Goal: Navigation & Orientation: Find specific page/section

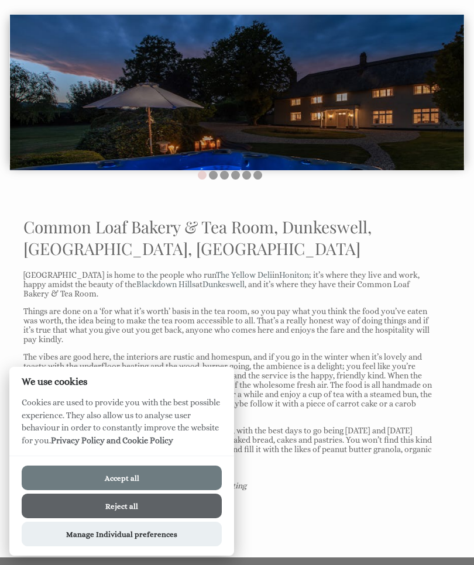
scroll to position [115, 0]
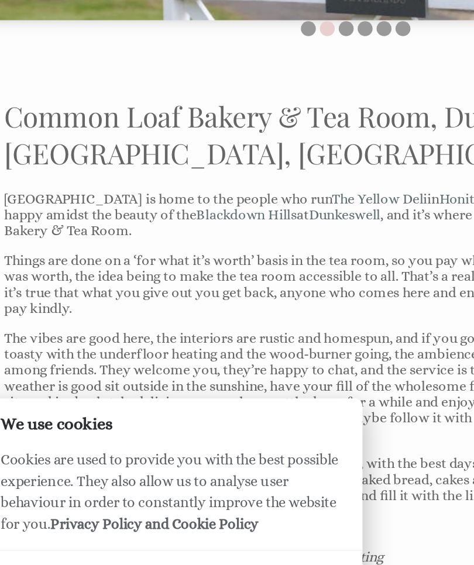
click at [125, 466] on button "Accept all" at bounding box center [122, 478] width 200 height 25
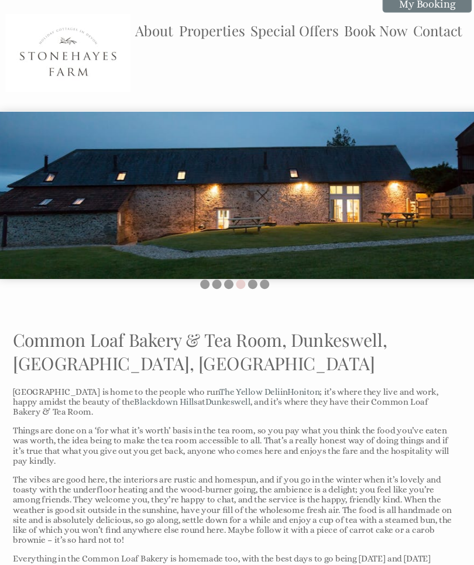
click at [270, 37] on link "Special Offers" at bounding box center [286, 29] width 82 height 18
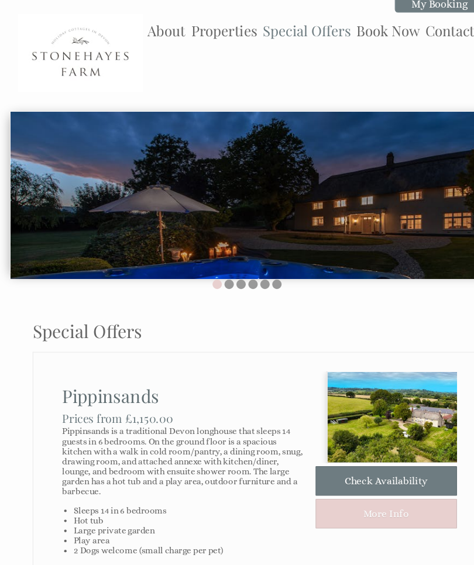
scroll to position [0, 11]
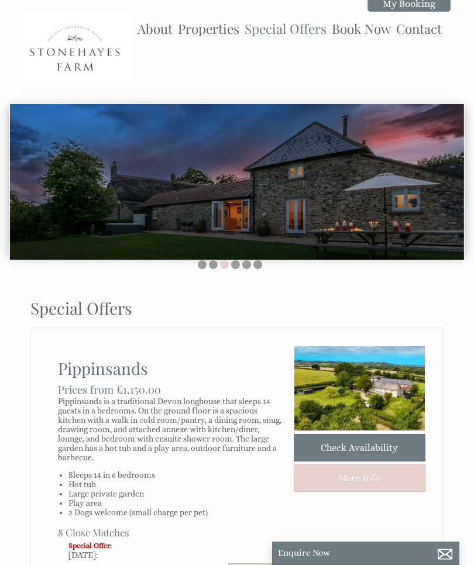
click at [153, 31] on link "About" at bounding box center [154, 29] width 35 height 18
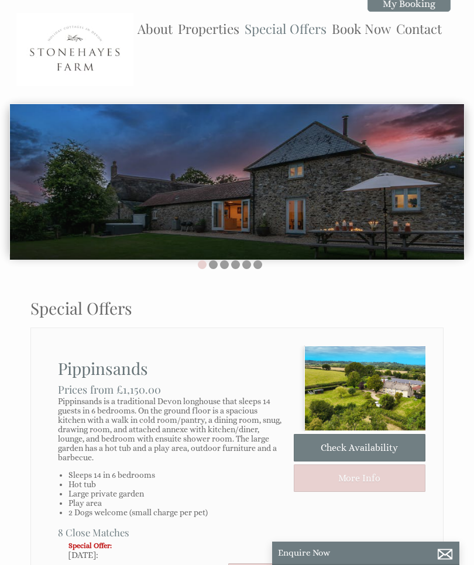
scroll to position [0, 11]
